Goal: Check status: Check status

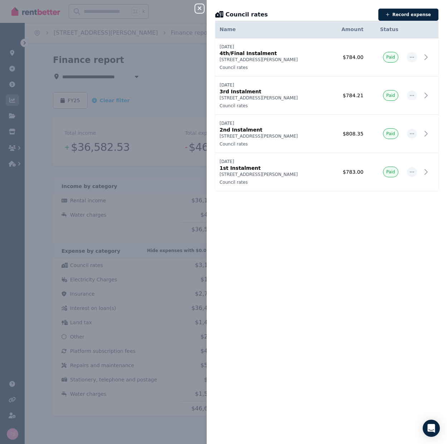
click at [201, 6] on icon "button" at bounding box center [199, 8] width 9 height 6
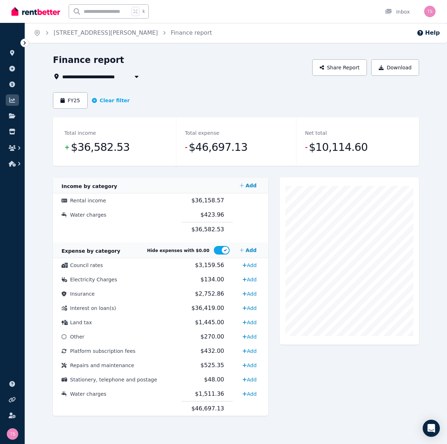
click at [137, 76] on icon "button" at bounding box center [137, 77] width 4 height 2
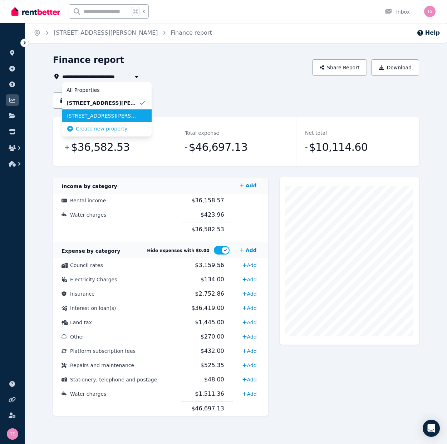
click at [126, 116] on span "[STREET_ADDRESS][PERSON_NAME]" at bounding box center [103, 115] width 72 height 7
type input "**********"
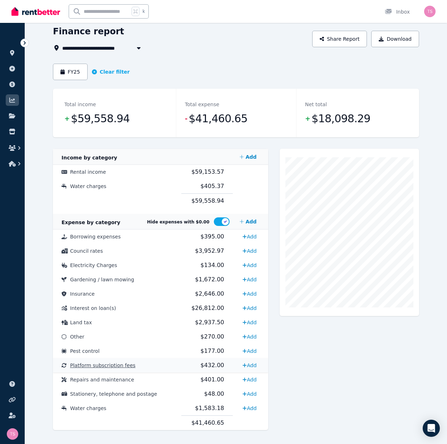
scroll to position [39, 0]
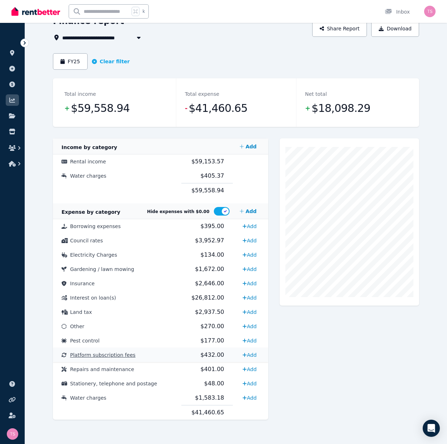
click at [123, 356] on span "Platform subscription fees" at bounding box center [102, 355] width 65 height 6
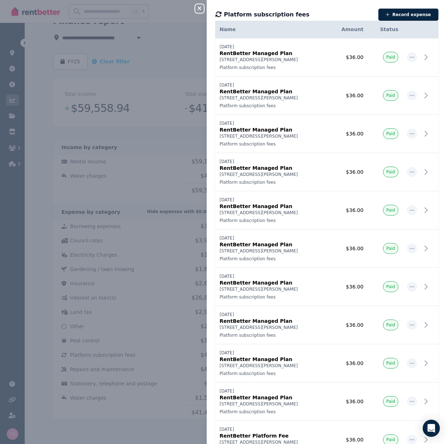
click at [201, 8] on icon "button" at bounding box center [199, 8] width 9 height 6
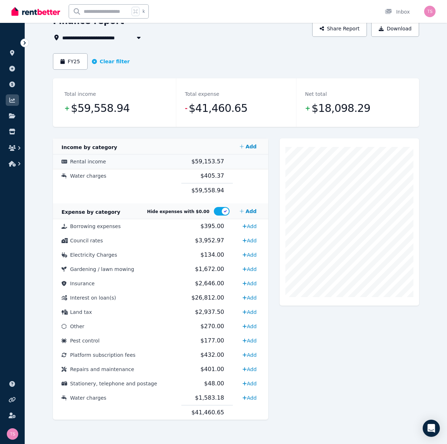
click at [92, 161] on span "Rental income" at bounding box center [88, 162] width 36 height 6
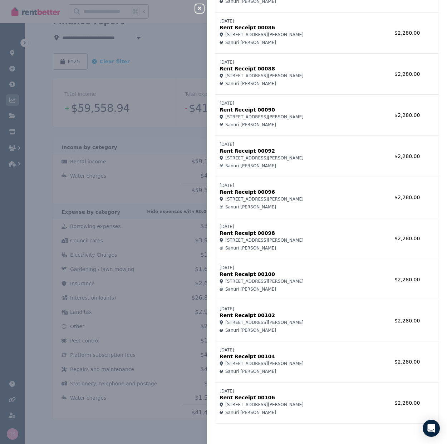
scroll to position [696, 0]
click at [198, 9] on icon "button" at bounding box center [199, 8] width 9 height 6
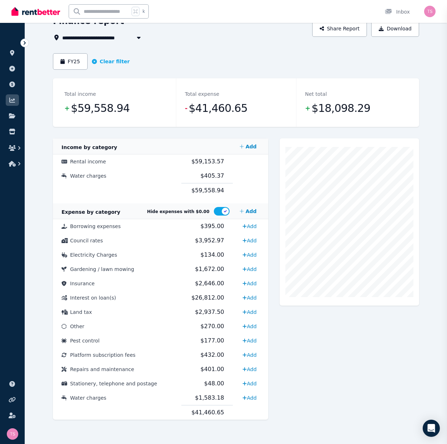
scroll to position [0, 0]
click at [82, 161] on span "Rental income" at bounding box center [88, 162] width 36 height 6
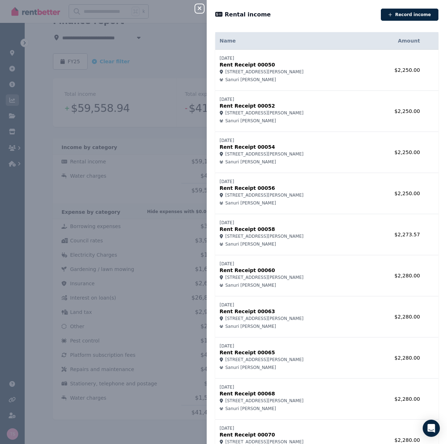
click at [197, 10] on icon "button" at bounding box center [199, 8] width 9 height 6
